Goal: Information Seeking & Learning: Learn about a topic

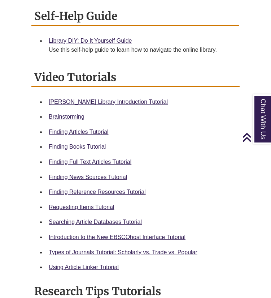
scroll to position [254, 0]
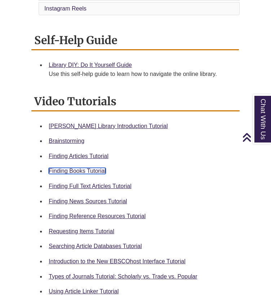
click at [77, 172] on link "Finding Books Tutorial" at bounding box center [77, 171] width 57 height 6
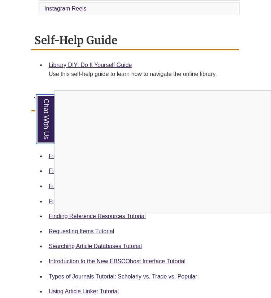
click at [47, 116] on link "Chat With Us" at bounding box center [45, 118] width 18 height 49
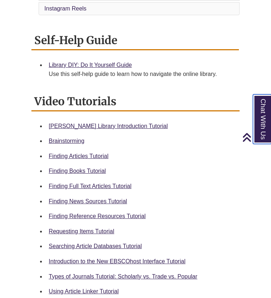
scroll to position [0, 0]
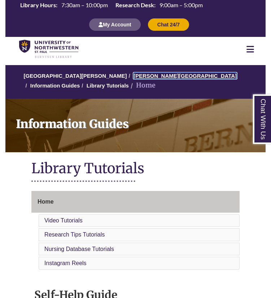
click at [155, 75] on link "[PERSON_NAME][GEOGRAPHIC_DATA]" at bounding box center [185, 76] width 103 height 6
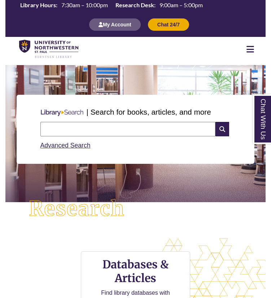
click at [126, 132] on input "text" at bounding box center [127, 129] width 175 height 14
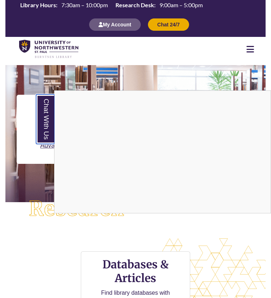
click at [48, 125] on link "Chat With Us" at bounding box center [45, 118] width 18 height 49
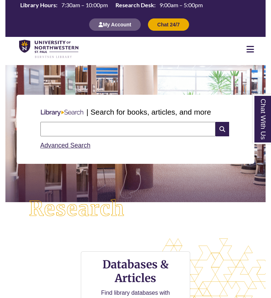
click at [149, 130] on input "text" at bounding box center [127, 129] width 175 height 14
type input "**********"
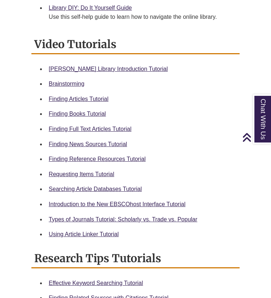
scroll to position [313, 0]
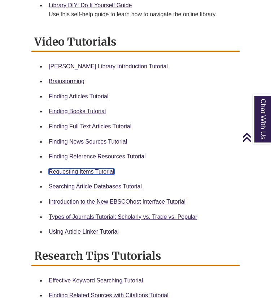
click at [89, 173] on link "Requesting Items Tutorial" at bounding box center [81, 171] width 65 height 6
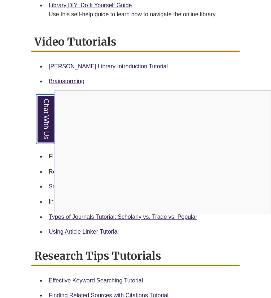
click at [45, 120] on link "Chat With Us" at bounding box center [45, 118] width 18 height 49
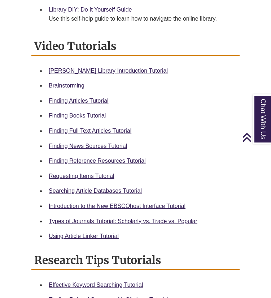
scroll to position [310, 0]
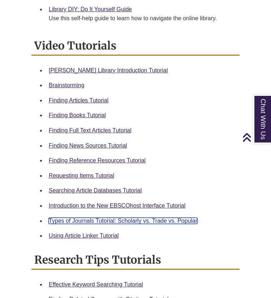
click at [129, 222] on link "Types of Journals Tutorial: Scholarly vs. Trade vs. Popular" at bounding box center [123, 220] width 149 height 6
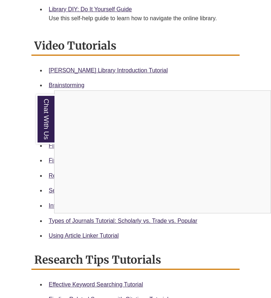
click at [186, 71] on div "Chat With Us" at bounding box center [135, 149] width 271 height 298
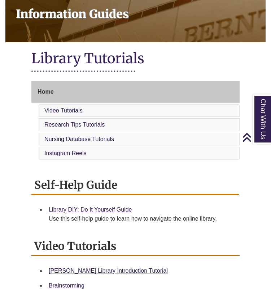
scroll to position [0, 0]
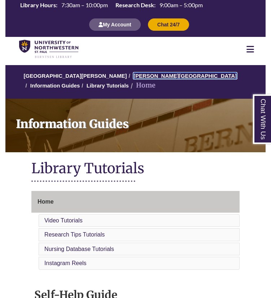
click at [136, 75] on link "[PERSON_NAME][GEOGRAPHIC_DATA]" at bounding box center [185, 76] width 103 height 6
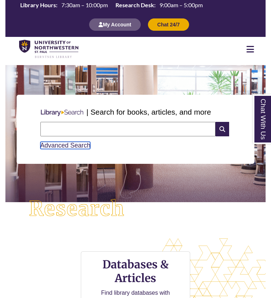
click at [81, 145] on link "Advanced Search" at bounding box center [65, 145] width 50 height 7
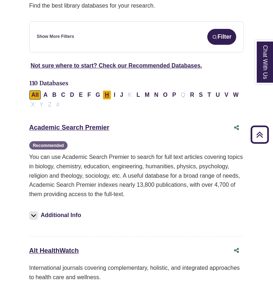
scroll to position [160, 0]
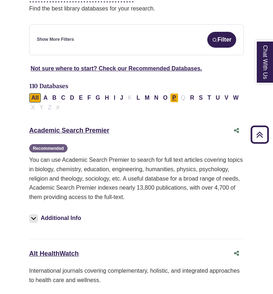
click at [174, 93] on button "P" at bounding box center [174, 97] width 8 height 9
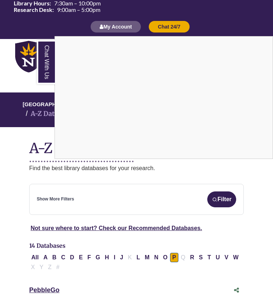
click at [47, 51] on link "Chat With Us" at bounding box center [46, 62] width 18 height 44
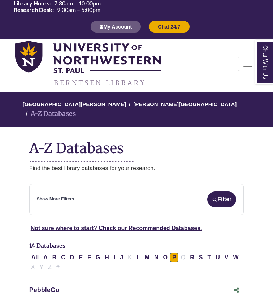
click at [100, 191] on div "Show More Filters Filter" at bounding box center [137, 199] width 200 height 16
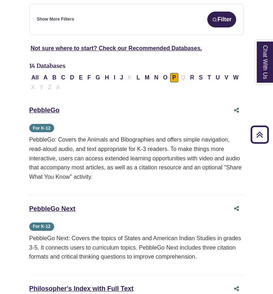
scroll to position [179, 0]
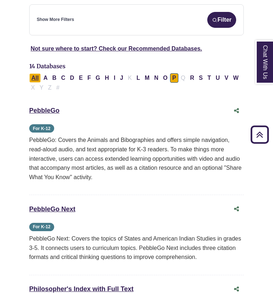
click at [37, 73] on button "All" at bounding box center [35, 77] width 12 height 9
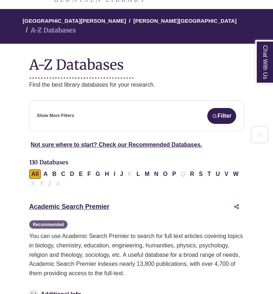
scroll to position [84, 0]
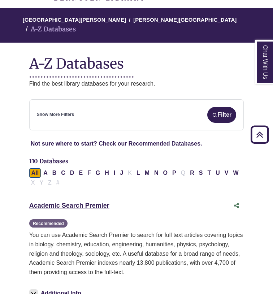
click at [68, 111] on link "Show More Filters" at bounding box center [55, 114] width 37 height 7
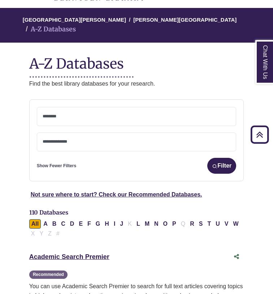
click at [68, 114] on textarea "Search" at bounding box center [137, 117] width 188 height 6
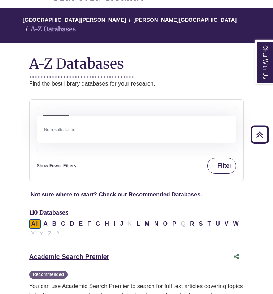
type textarea "**********"
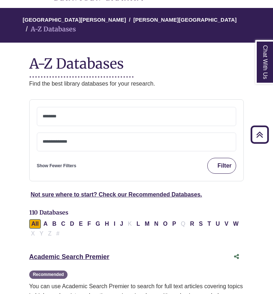
click at [209, 158] on button "Filter" at bounding box center [221, 166] width 29 height 16
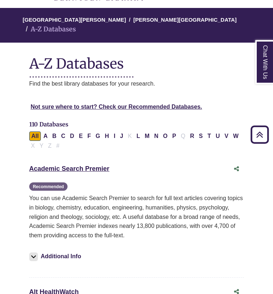
select select "Database Subject Filter"
select select "Database Types Filter"
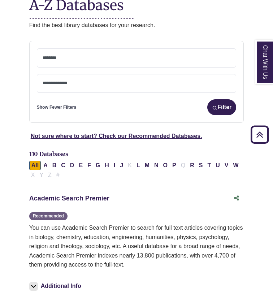
scroll to position [142, 0]
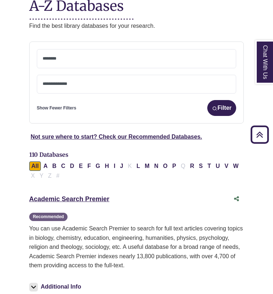
click at [129, 56] on textarea "Search" at bounding box center [137, 59] width 188 height 6
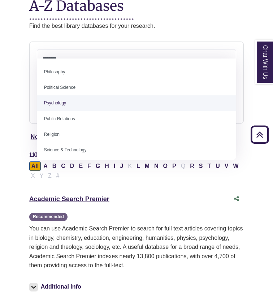
scroll to position [546, 0]
select select "*****"
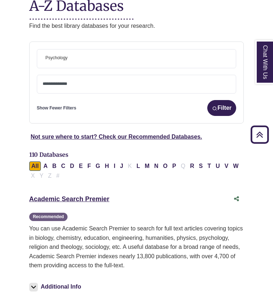
scroll to position [262, 0]
click at [205, 82] on textarea "Search" at bounding box center [137, 85] width 188 height 6
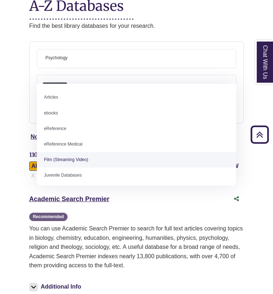
scroll to position [50, 0]
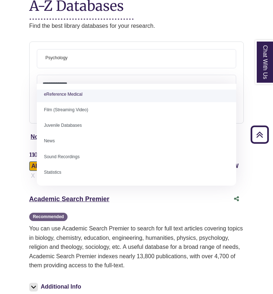
click at [187, 82] on textarea "Search" at bounding box center [137, 85] width 188 height 6
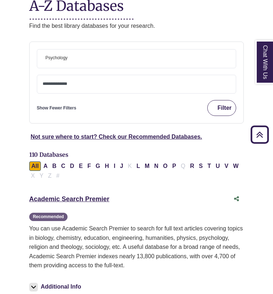
click at [220, 105] on button "Filter" at bounding box center [221, 108] width 29 height 16
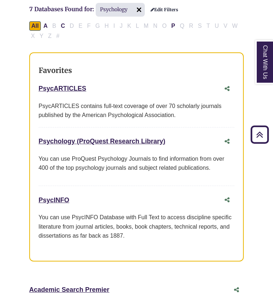
scroll to position [202, 0]
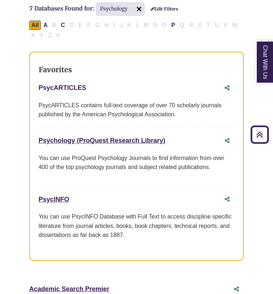
click at [74, 84] on link "PsycARTICLES This link opens in a new window" at bounding box center [63, 87] width 48 height 7
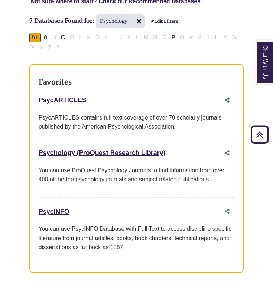
scroll to position [188, 0]
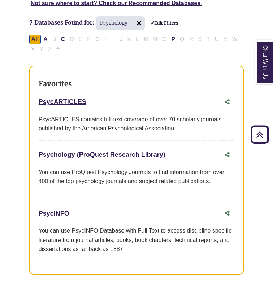
drag, startPoint x: 36, startPoint y: 91, endPoint x: 93, endPoint y: 94, distance: 57.2
click at [93, 94] on div "Favorites PsycARTICLES This link opens in a new window PsycARTICLES contains fu…" at bounding box center [136, 170] width 215 height 209
copy link "PsycARTICLES"
drag, startPoint x: 36, startPoint y: 143, endPoint x: 176, endPoint y: 143, distance: 140.5
click at [176, 143] on div "Favorites PsycARTICLES This link opens in a new window PsycARTICLES contains fu…" at bounding box center [136, 170] width 215 height 209
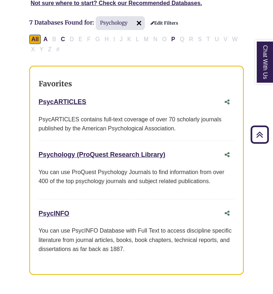
copy link "Psychology (ProQuest Research Library)"
drag, startPoint x: 35, startPoint y: 202, endPoint x: 92, endPoint y: 205, distance: 57.1
click at [92, 205] on div "Favorites PsycARTICLES This link opens in a new window PsycARTICLES contains fu…" at bounding box center [136, 170] width 215 height 209
copy link "PsycINFO"
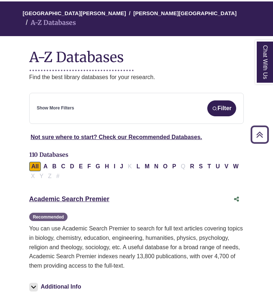
scroll to position [91, 0]
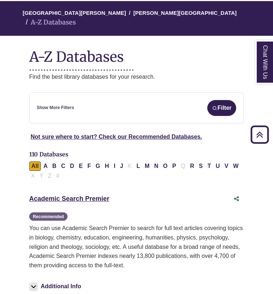
click at [134, 103] on div "Show More Filters Filter" at bounding box center [137, 108] width 200 height 16
click at [213, 102] on button "Filter" at bounding box center [221, 108] width 29 height 16
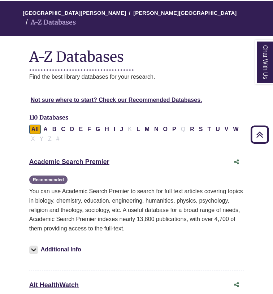
select select "Database Subject Filter"
select select "Database Types Filter"
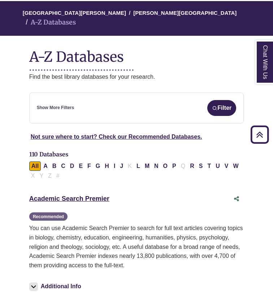
click at [63, 104] on link "Show More Filters" at bounding box center [55, 107] width 37 height 7
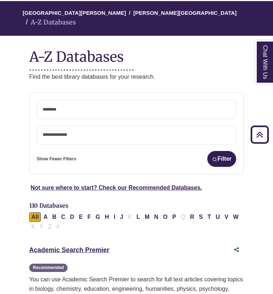
click at [85, 107] on textarea "Search" at bounding box center [137, 110] width 188 height 6
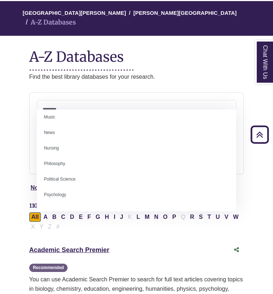
scroll to position [643, 0]
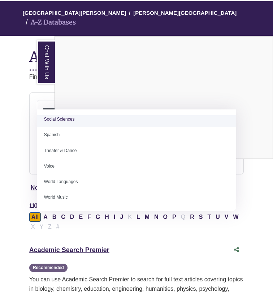
click at [42, 65] on link "Chat With Us" at bounding box center [46, 62] width 18 height 44
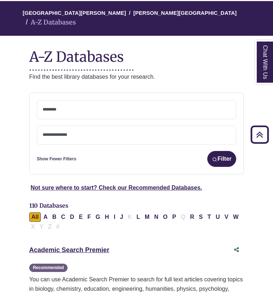
click at [80, 107] on textarea "Search" at bounding box center [137, 110] width 188 height 6
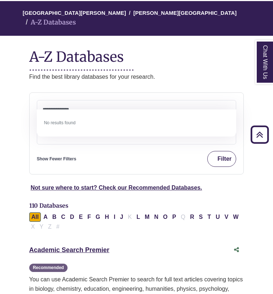
type textarea "**********"
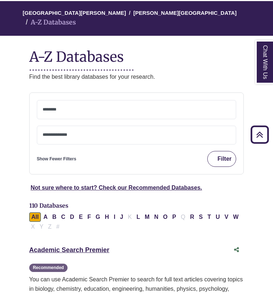
click at [215, 157] on img "submit" at bounding box center [214, 159] width 5 height 5
select select "Database Subject Filter"
select select "Database Types Filter"
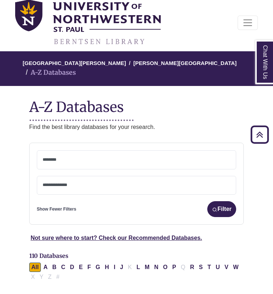
scroll to position [0, 0]
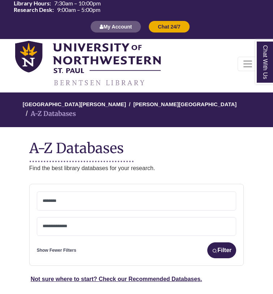
click at [170, 199] on span at bounding box center [137, 201] width 188 height 18
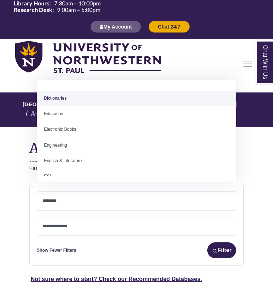
scroll to position [183, 0]
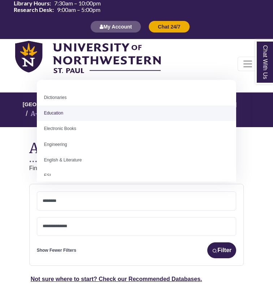
select select "*****"
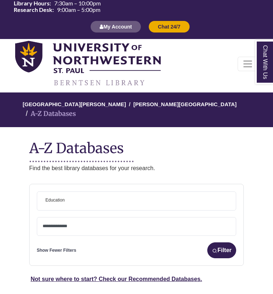
scroll to position [93, 0]
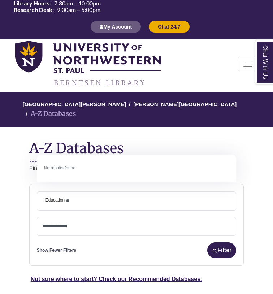
type textarea "*"
select select "Database Subject Filter"
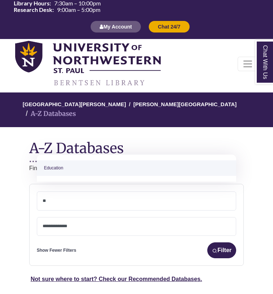
type textarea "*"
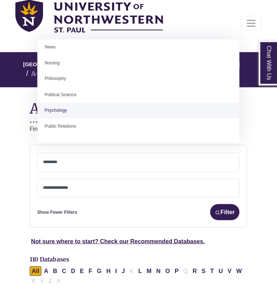
scroll to position [520, 0]
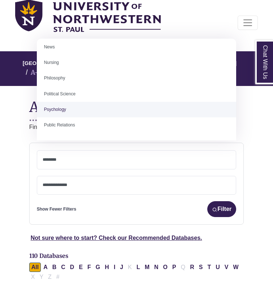
select select "*****"
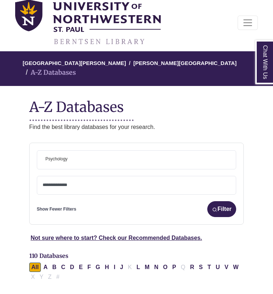
click at [224, 201] on button "Filter" at bounding box center [221, 209] width 29 height 16
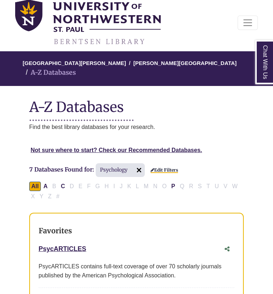
click at [155, 168] on link "Edit Filters" at bounding box center [164, 170] width 27 height 5
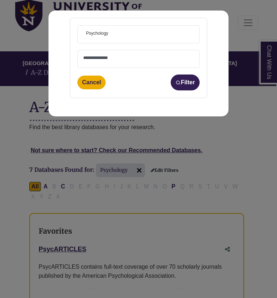
click at [134, 50] on span at bounding box center [138, 59] width 122 height 18
click at [130, 61] on textarea "Search" at bounding box center [138, 59] width 110 height 6
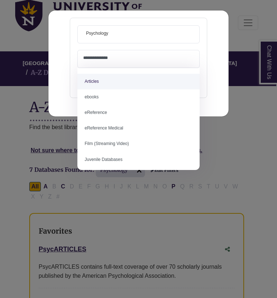
select select "*****"
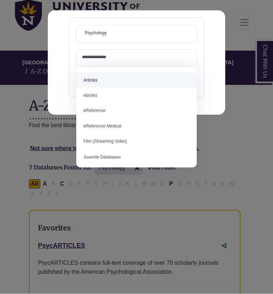
scroll to position [1, 0]
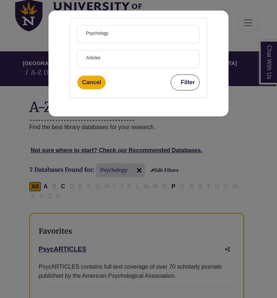
click at [187, 86] on button "Filter" at bounding box center [184, 82] width 29 height 16
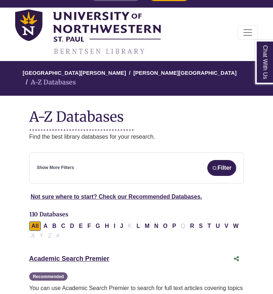
scroll to position [32, 0]
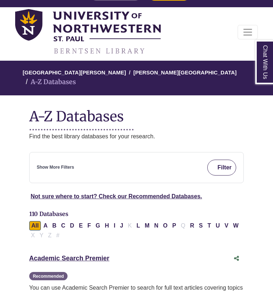
click at [228, 164] on button "Filter" at bounding box center [221, 168] width 29 height 16
select select "Database Subject Filter"
select select "Database Types Filter"
click at [109, 160] on div "Show More Filters Filter" at bounding box center [137, 168] width 200 height 16
click at [67, 164] on link "Show More Filters" at bounding box center [55, 167] width 37 height 7
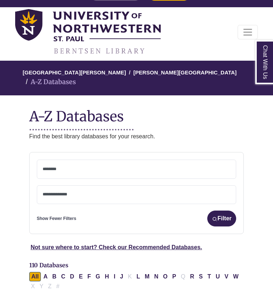
click at [75, 163] on span at bounding box center [137, 169] width 188 height 18
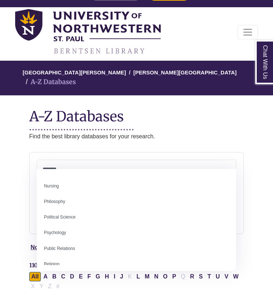
scroll to position [539, 0]
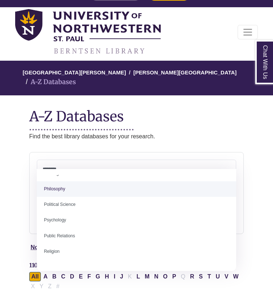
select select "******"
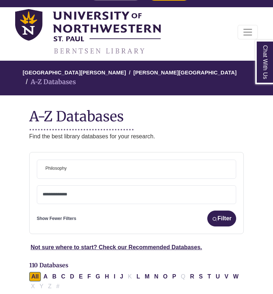
click at [90, 160] on span "× Philosophy" at bounding box center [137, 169] width 188 height 18
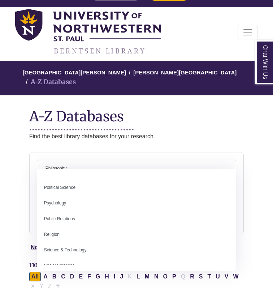
scroll to position [556, 0]
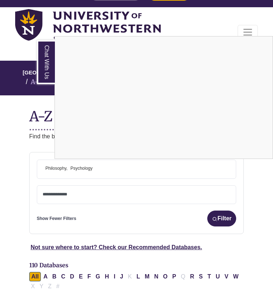
click at [53, 71] on link "Chat With Us" at bounding box center [46, 62] width 18 height 44
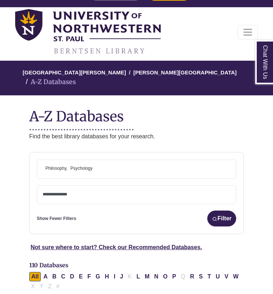
click at [102, 192] on span at bounding box center [137, 195] width 188 height 18
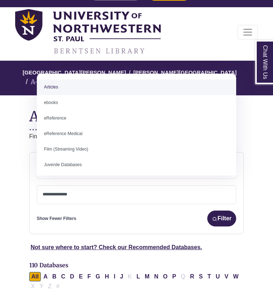
select select "*****"
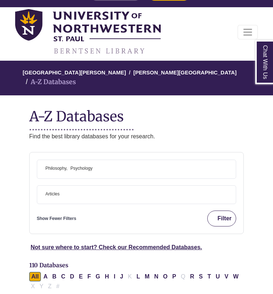
click at [222, 211] on button "Filter" at bounding box center [221, 219] width 29 height 16
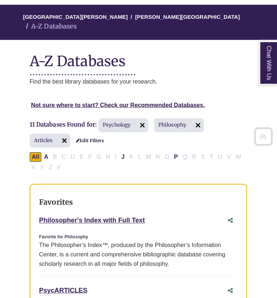
scroll to position [88, 0]
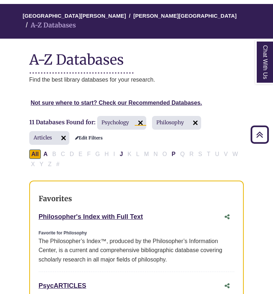
click at [141, 117] on img at bounding box center [141, 123] width 12 height 12
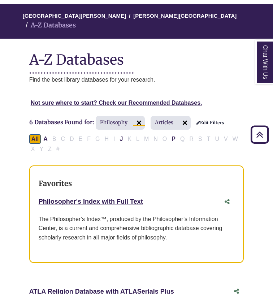
click at [139, 117] on img at bounding box center [139, 123] width 12 height 12
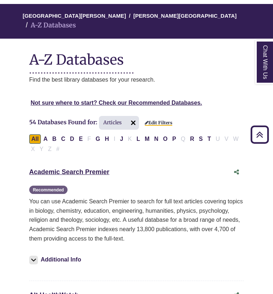
click at [158, 120] on link "Edit Filters" at bounding box center [158, 122] width 27 height 5
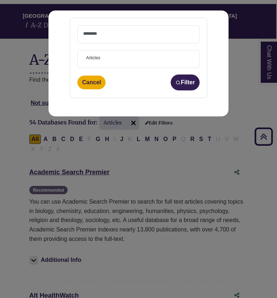
click at [117, 29] on span at bounding box center [138, 34] width 110 height 17
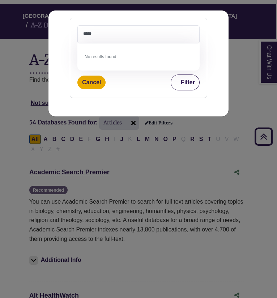
type textarea "*****"
click at [181, 83] on button "Filter" at bounding box center [184, 82] width 29 height 16
select select "Database Subject Filter"
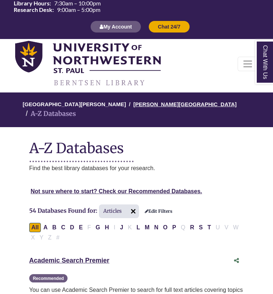
click at [144, 104] on link "[PERSON_NAME][GEOGRAPHIC_DATA]" at bounding box center [184, 103] width 103 height 7
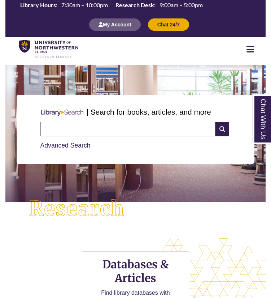
click at [140, 127] on input "text" at bounding box center [127, 129] width 175 height 14
click at [59, 148] on div "Advanced Search" at bounding box center [135, 143] width 191 height 14
click at [61, 148] on link "Advanced Search" at bounding box center [65, 145] width 50 height 7
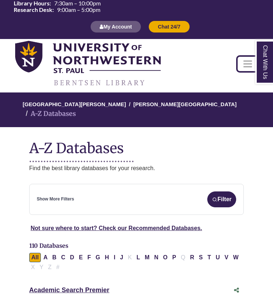
click at [248, 65] on span "Toggle navigation" at bounding box center [247, 63] width 11 height 11
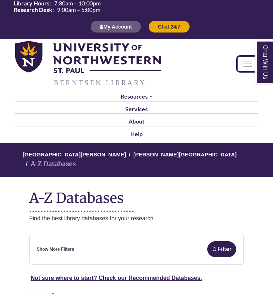
click at [248, 65] on span "Toggle navigation" at bounding box center [247, 63] width 11 height 11
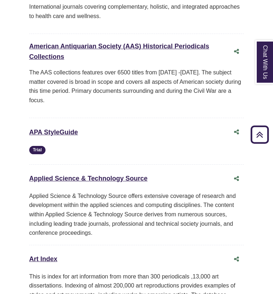
scroll to position [409, 0]
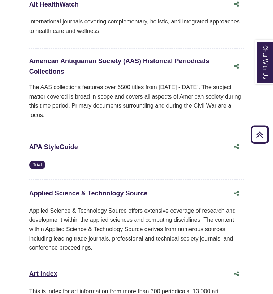
click at [75, 187] on div "Applied Science & Technology Source This link opens in a new window" at bounding box center [136, 194] width 215 height 14
click at [75, 190] on link "Applied Science & Technology Source This link opens in a new window" at bounding box center [88, 193] width 118 height 7
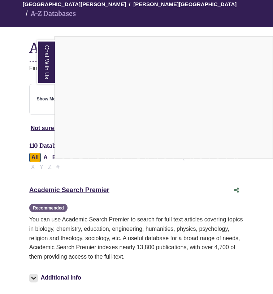
scroll to position [0, 0]
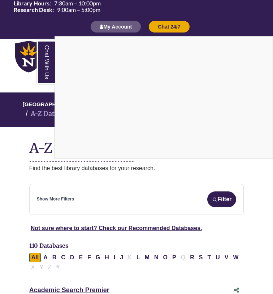
click at [50, 60] on link "Chat With Us" at bounding box center [46, 62] width 18 height 44
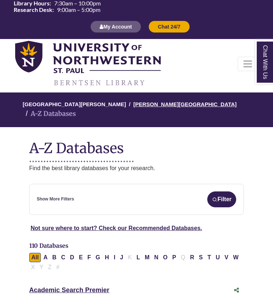
click at [133, 104] on link "[PERSON_NAME][GEOGRAPHIC_DATA]" at bounding box center [184, 103] width 103 height 7
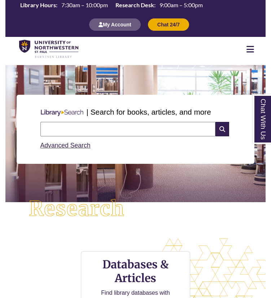
click at [117, 125] on input "text" at bounding box center [127, 129] width 175 height 14
paste input "**********"
type input "**********"
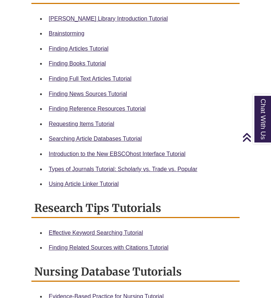
scroll to position [361, 0]
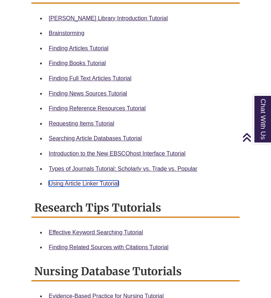
click at [95, 186] on link "Using Article Linker Tutorial" at bounding box center [84, 183] width 70 height 6
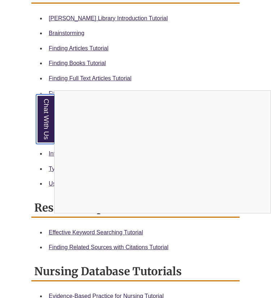
click at [49, 123] on link "Chat With Us" at bounding box center [45, 118] width 18 height 49
